Goal: Book appointment/travel/reservation

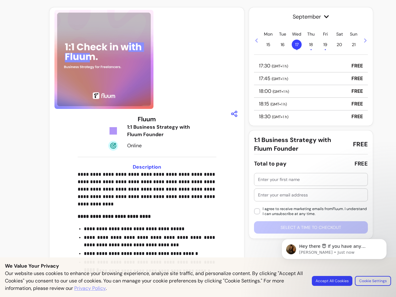
click at [147, 59] on img at bounding box center [103, 59] width 99 height 99
click at [234, 114] on icon "button" at bounding box center [234, 113] width 7 height 7
click at [147, 223] on div "**********" at bounding box center [147, 223] width 139 height 104
click at [311, 17] on span "September" at bounding box center [311, 16] width 114 height 9
click at [256, 40] on icon at bounding box center [256, 40] width 2 height 4
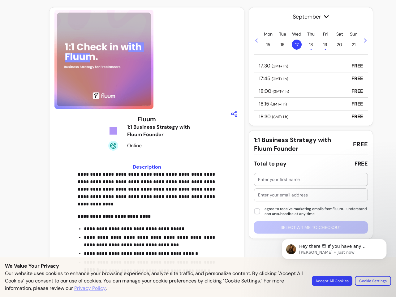
click at [268, 45] on span "15" at bounding box center [268, 45] width 10 height 10
click at [282, 45] on span "16" at bounding box center [283, 45] width 10 height 10
click at [297, 45] on span "17 •" at bounding box center [297, 45] width 10 height 10
click at [311, 45] on span "18 •" at bounding box center [311, 45] width 10 height 10
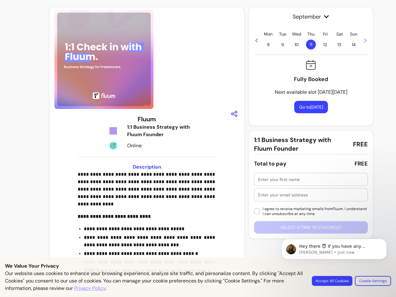
click at [325, 45] on span "12" at bounding box center [325, 45] width 10 height 10
